Goal: Answer question/provide support: Share knowledge or assist other users

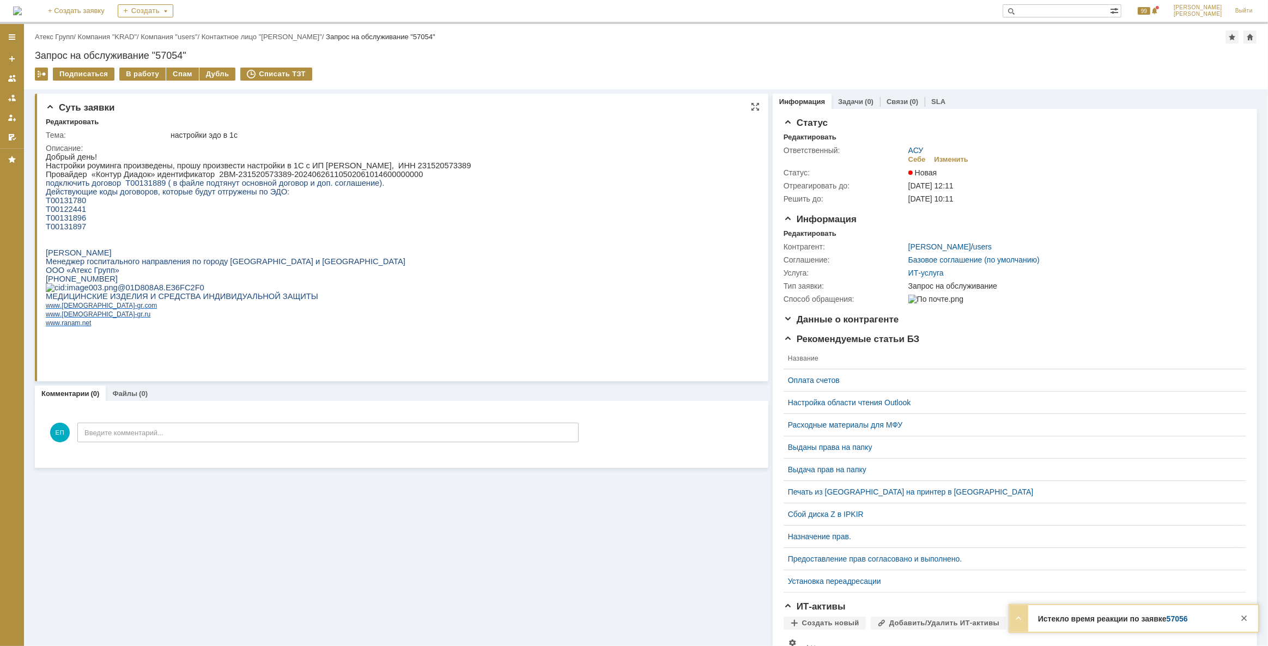
click at [373, 169] on p "Настройки роуминга произведены, прошу произвести настройки в 1С с ИП [PERSON_NA…" at bounding box center [258, 165] width 426 height 9
drag, startPoint x: 373, startPoint y: 170, endPoint x: 378, endPoint y: 166, distance: 6.2
click at [374, 168] on p "Настройки роуминга произведены, прошу произвести настройки в 1С с ИП [PERSON_NA…" at bounding box center [258, 165] width 426 height 9
click at [378, 165] on p "Настройки роуминга произведены, прошу произвести настройки в 1С с ИП [PERSON_NA…" at bounding box center [258, 165] width 426 height 9
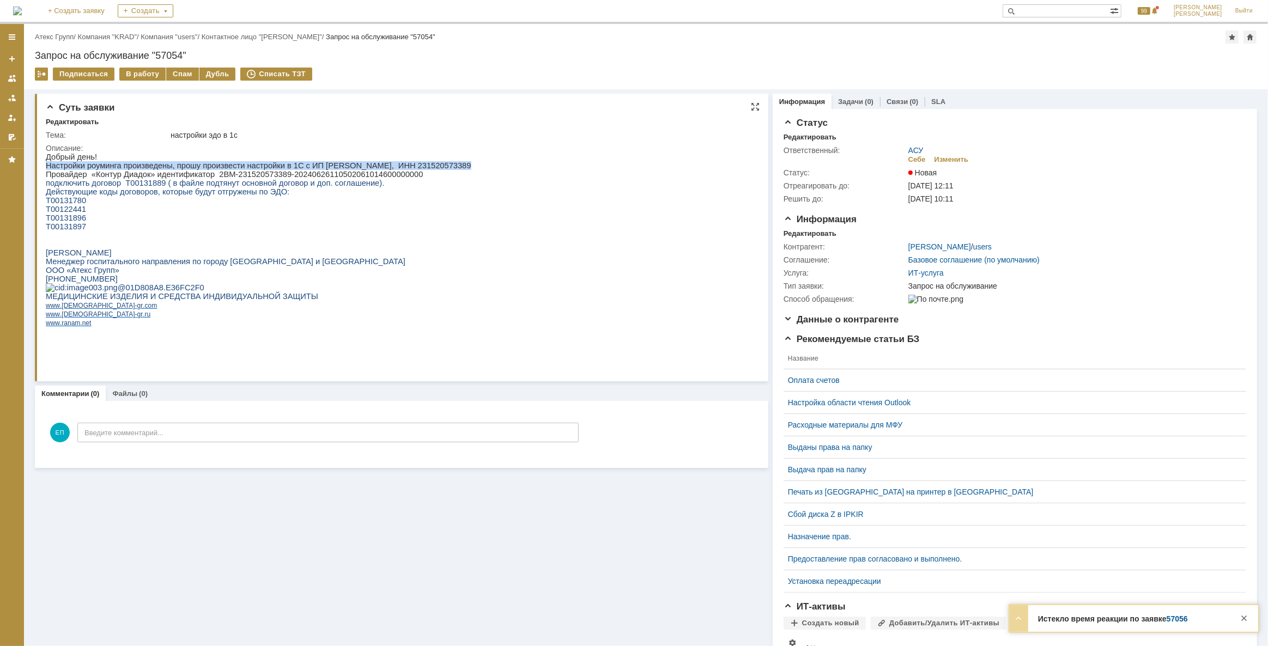
click at [378, 165] on p "Настройки роуминга произведены, прошу произвести настройки в 1С с ИП [PERSON_NA…" at bounding box center [258, 165] width 426 height 9
click at [376, 166] on p "Настройки роуминга произведены, прошу произвести настройки в 1С с ИП [PERSON_NA…" at bounding box center [258, 165] width 426 height 9
copy p "231520573389"
